Goal: Task Accomplishment & Management: Use online tool/utility

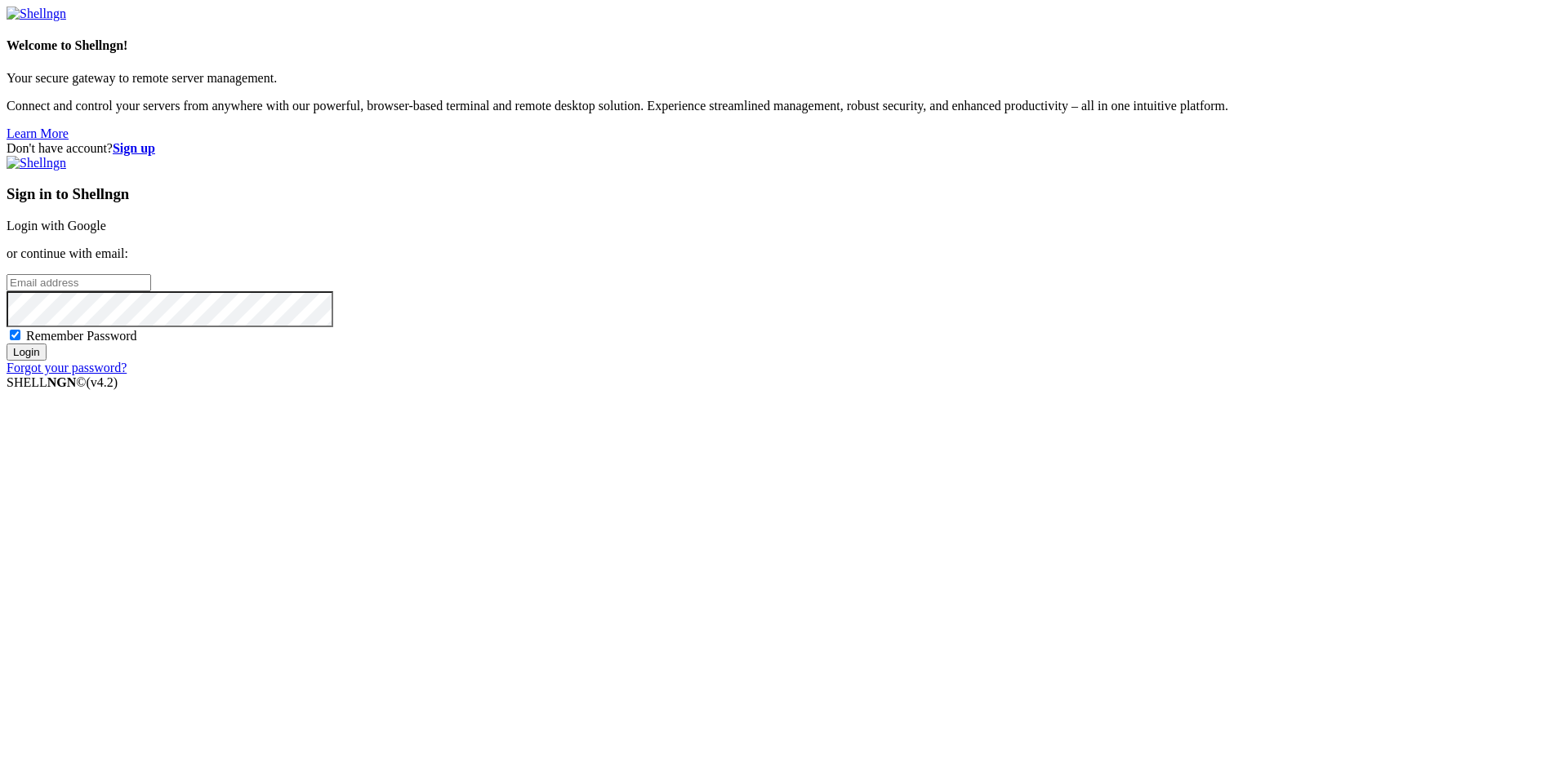
click at [151, 291] on input "email" at bounding box center [79, 283] width 144 height 17
type input "[EMAIL_ADDRESS][DOMAIN_NAME]"
click at [46, 361] on input "Login" at bounding box center [26, 352] width 40 height 17
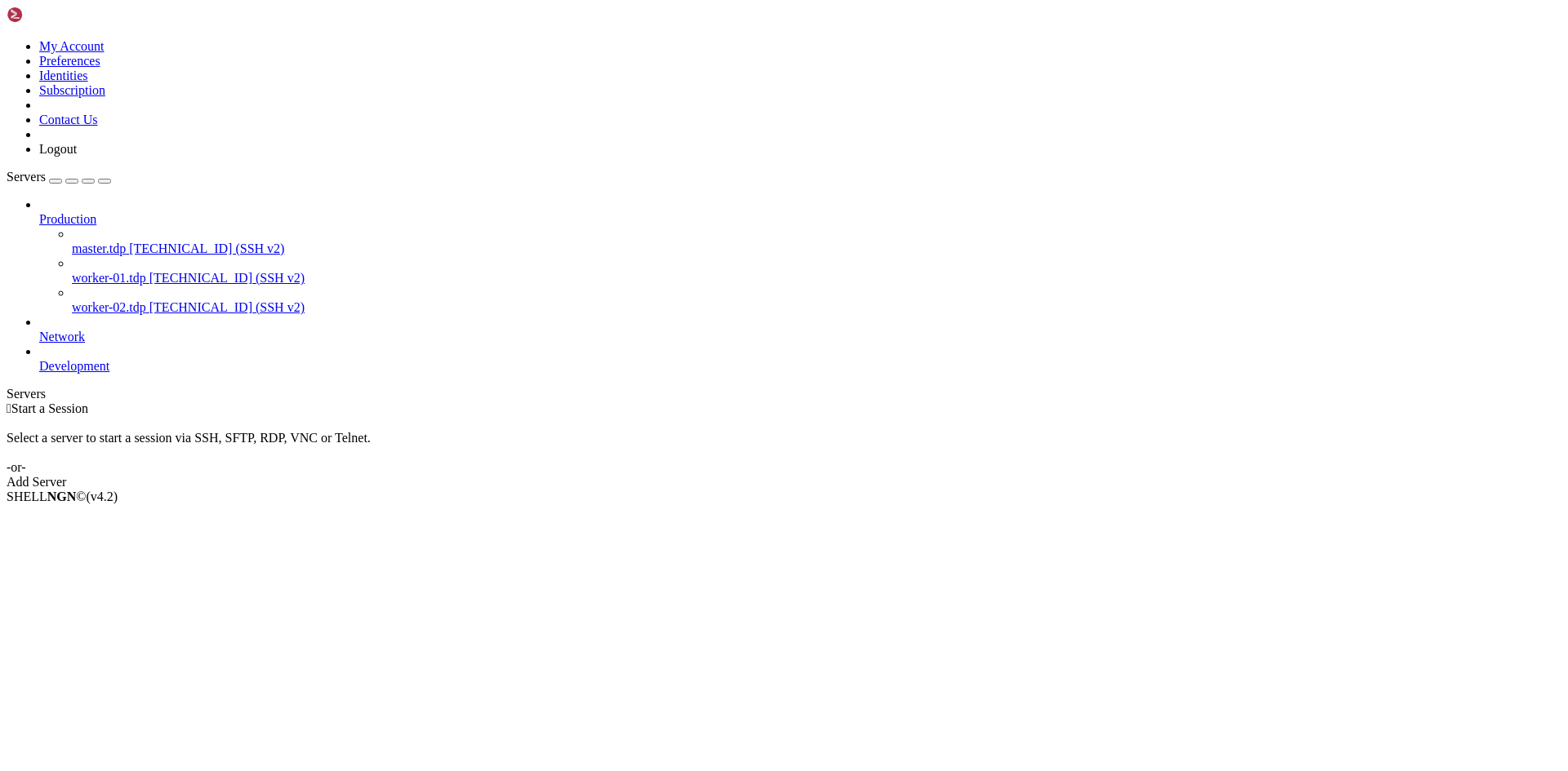
click at [117, 271] on span "worker-01.tdp" at bounding box center [109, 278] width 74 height 14
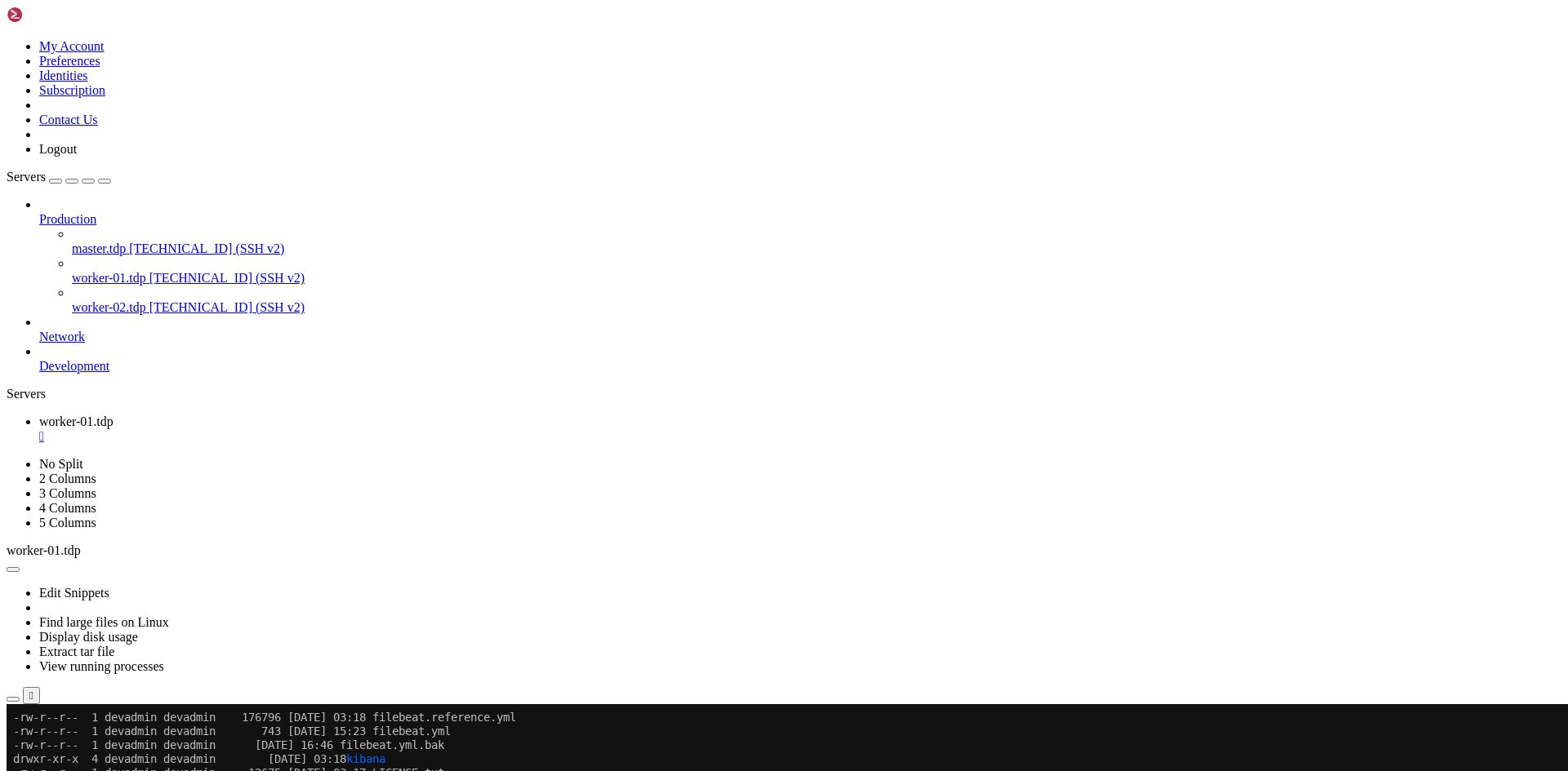
scroll to position [166, 0]
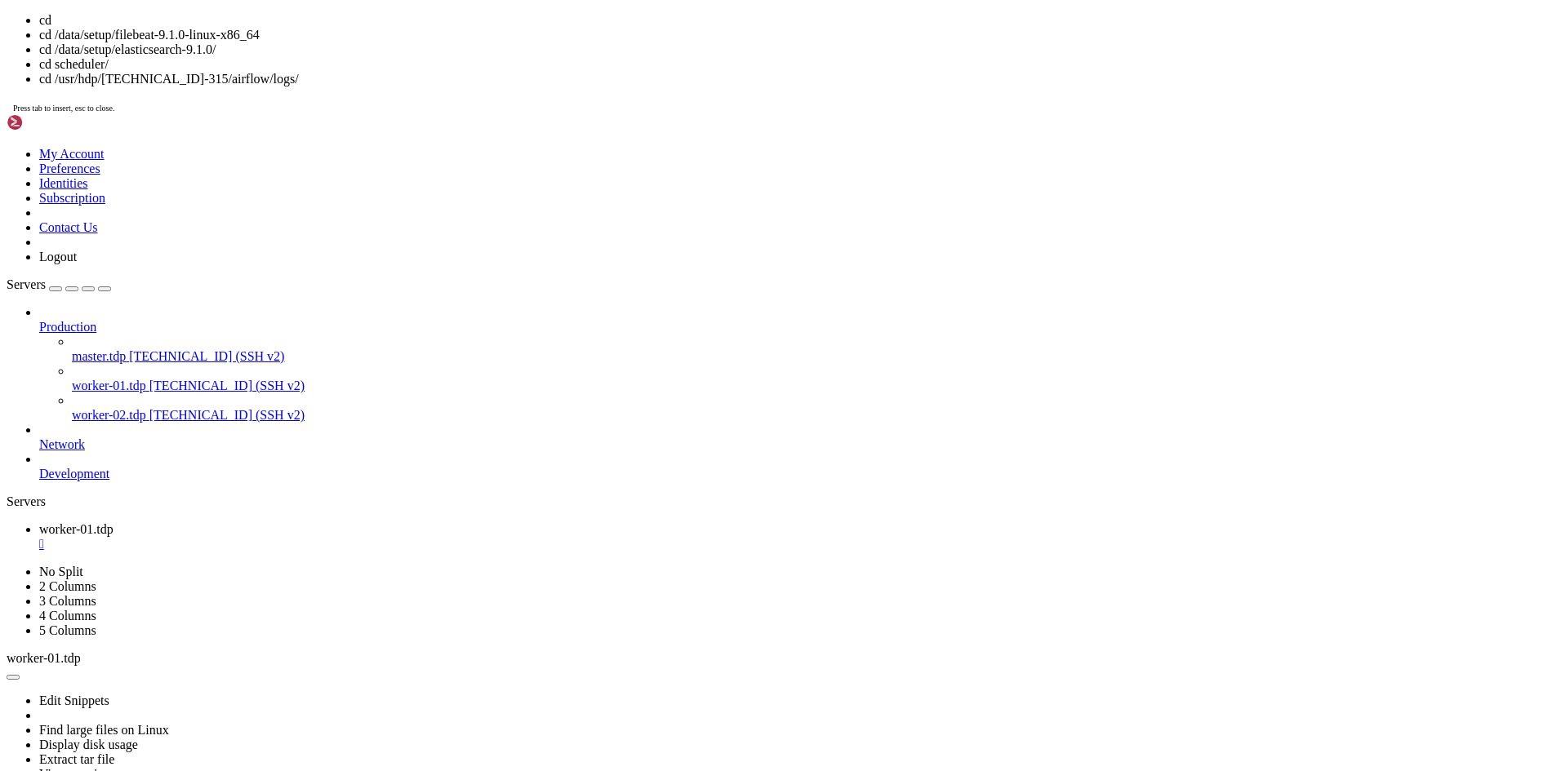
scroll to position [985, 0]
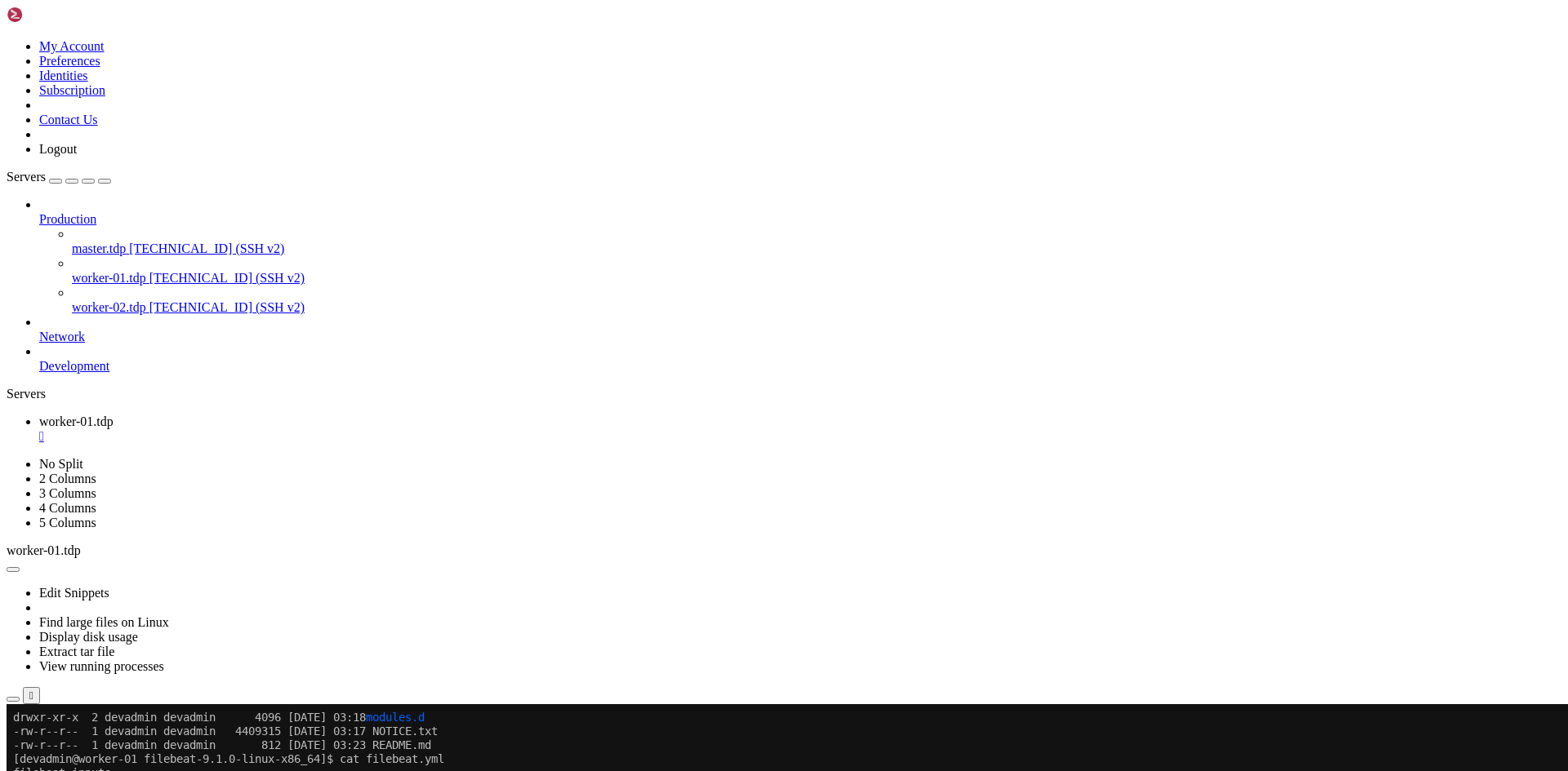
drag, startPoint x: 647, startPoint y: 1330, endPoint x: 16, endPoint y: 1189, distance: 646.6
